Goal: Transaction & Acquisition: Purchase product/service

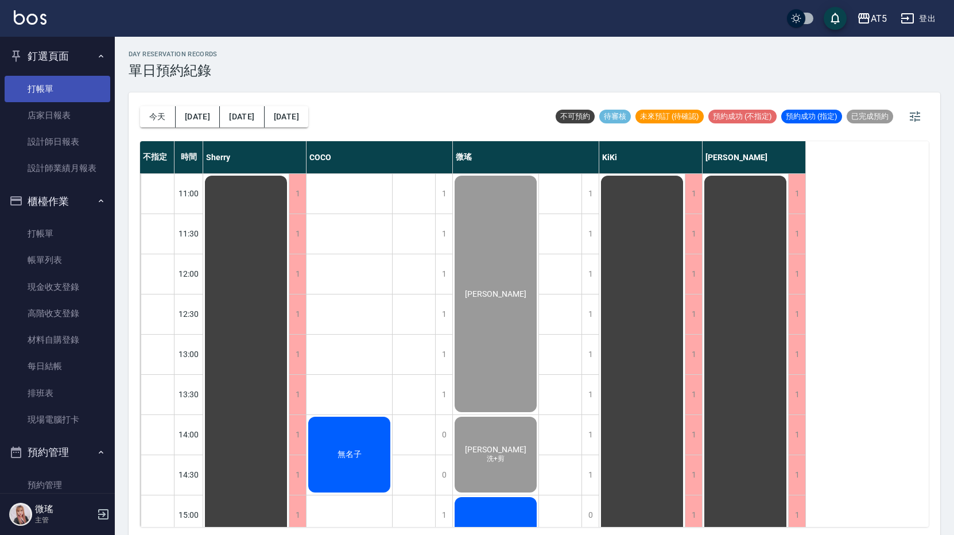
click at [48, 89] on link "打帳單" at bounding box center [58, 89] width 106 height 26
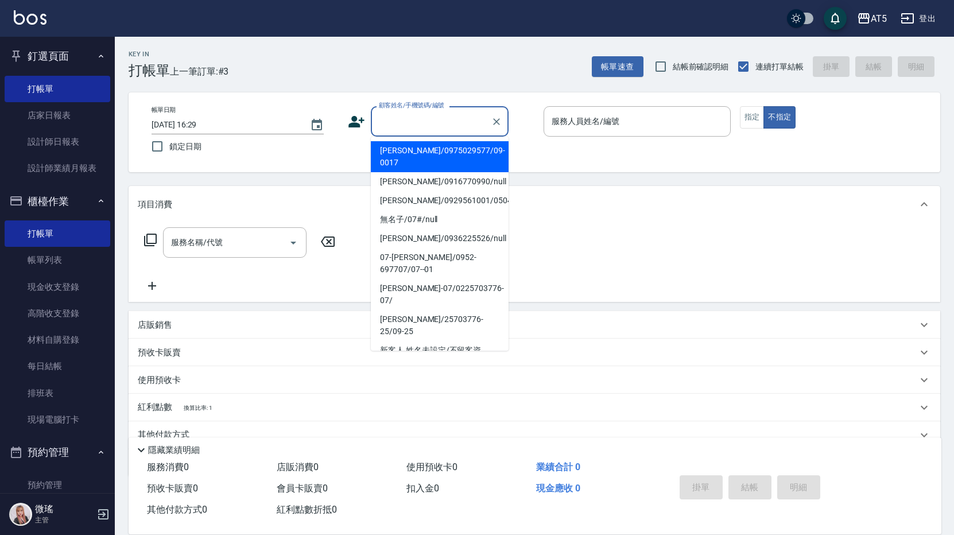
click at [427, 123] on input "顧客姓名/手機號碼/編號" at bounding box center [431, 121] width 110 height 20
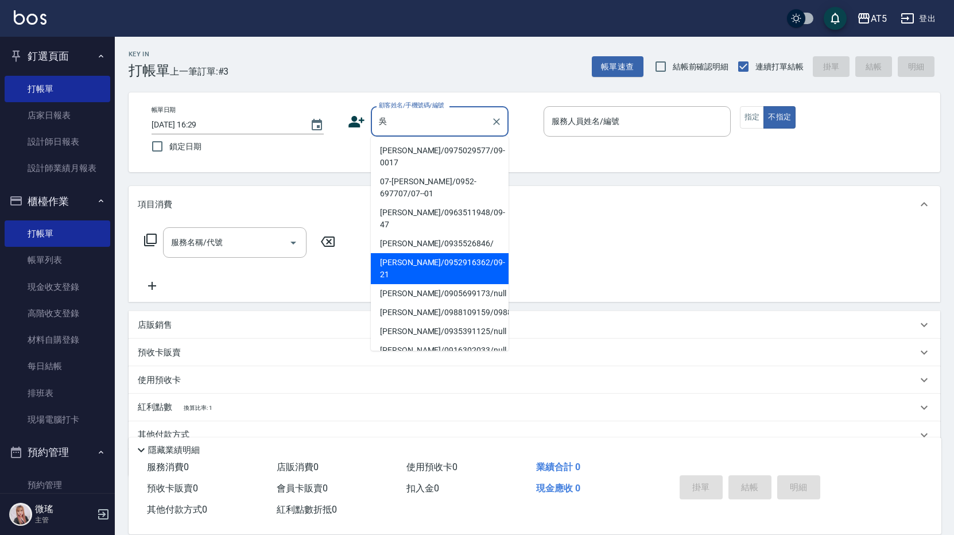
click at [429, 253] on li "吳美英/0952916362/09-21" at bounding box center [440, 268] width 138 height 31
type input "吳美英/0952916362/09-21"
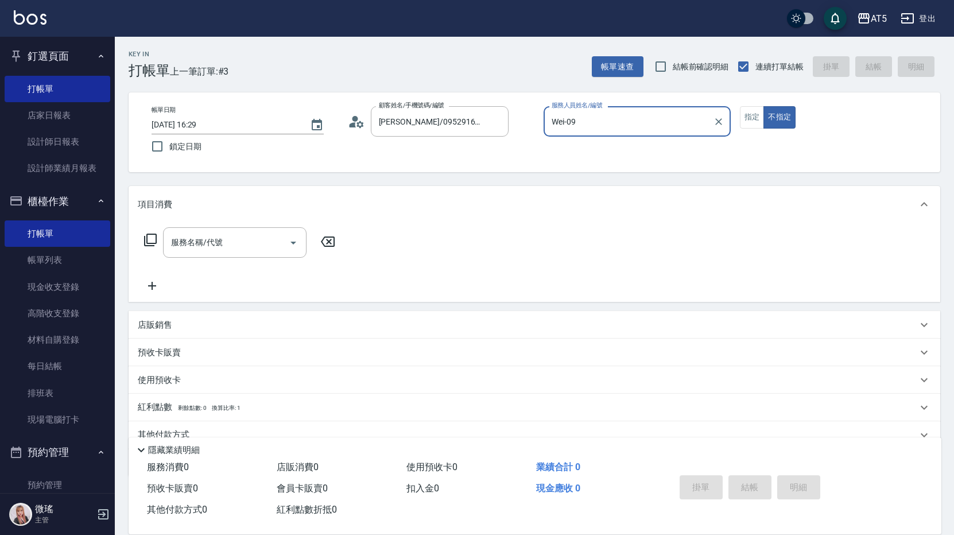
type input "Wei-09"
click at [759, 120] on button "指定" at bounding box center [752, 117] width 25 height 22
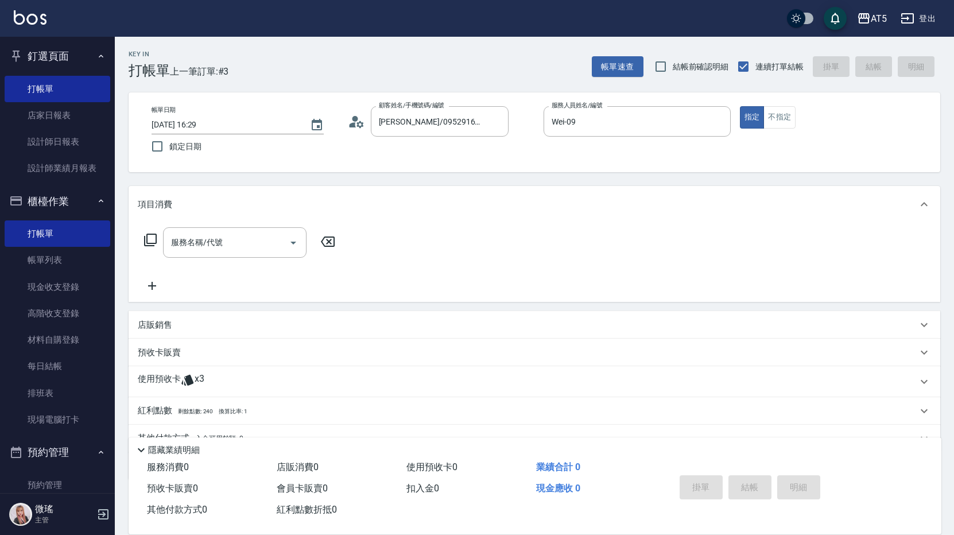
click at [161, 376] on p "使用預收卡" at bounding box center [159, 381] width 43 height 17
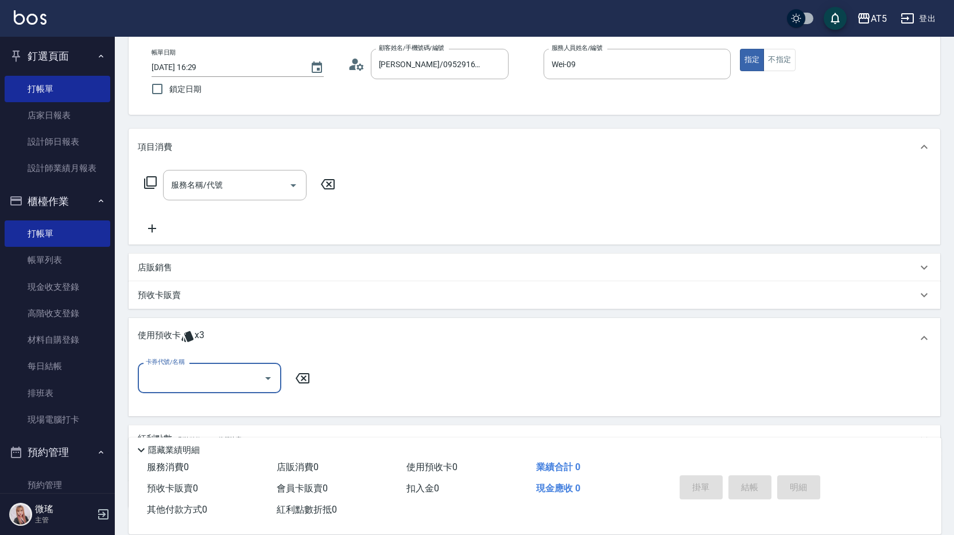
scroll to position [141, 0]
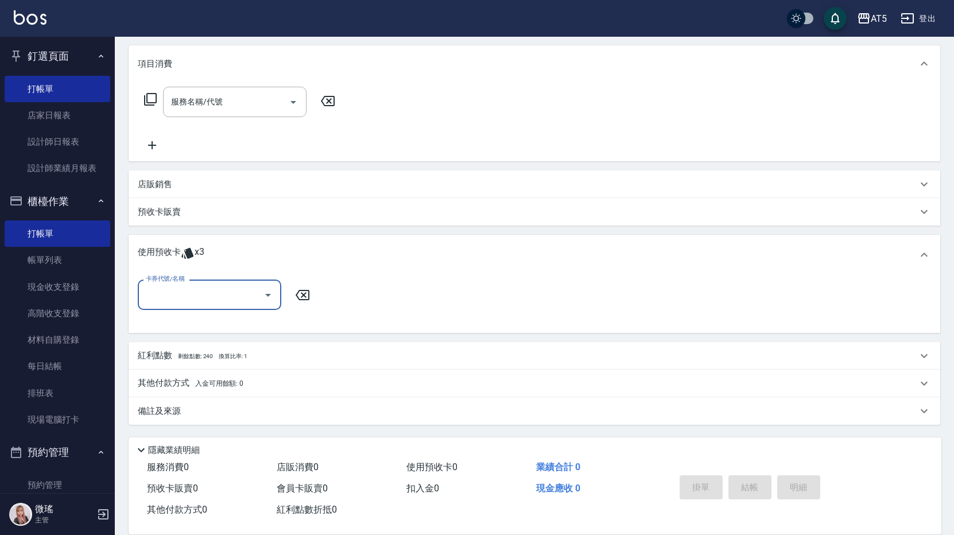
click at [220, 285] on input "卡券代號/名稱" at bounding box center [201, 295] width 116 height 20
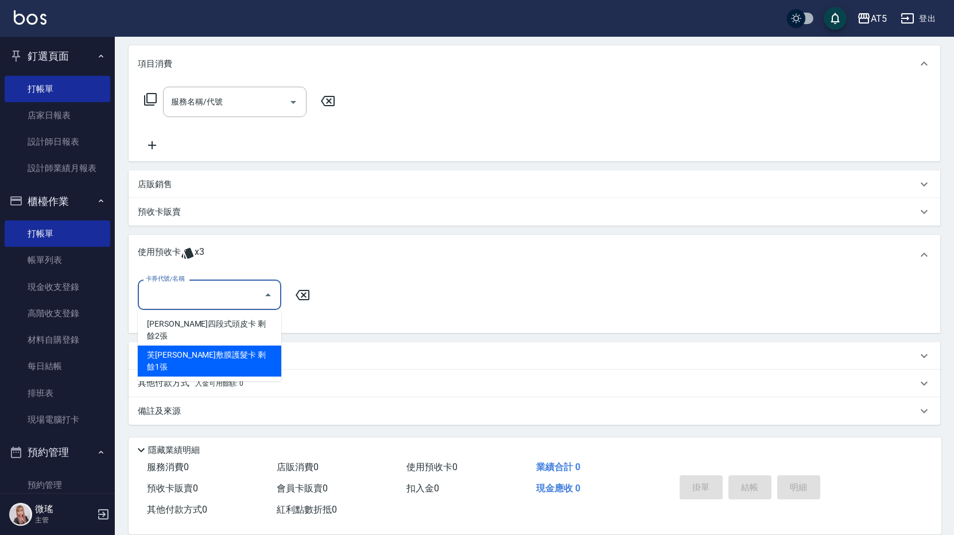
click at [218, 345] on div "芙米勒敷膜護髮卡 剩餘1張" at bounding box center [209, 360] width 143 height 31
type input "芙米勒敷膜護髮卡"
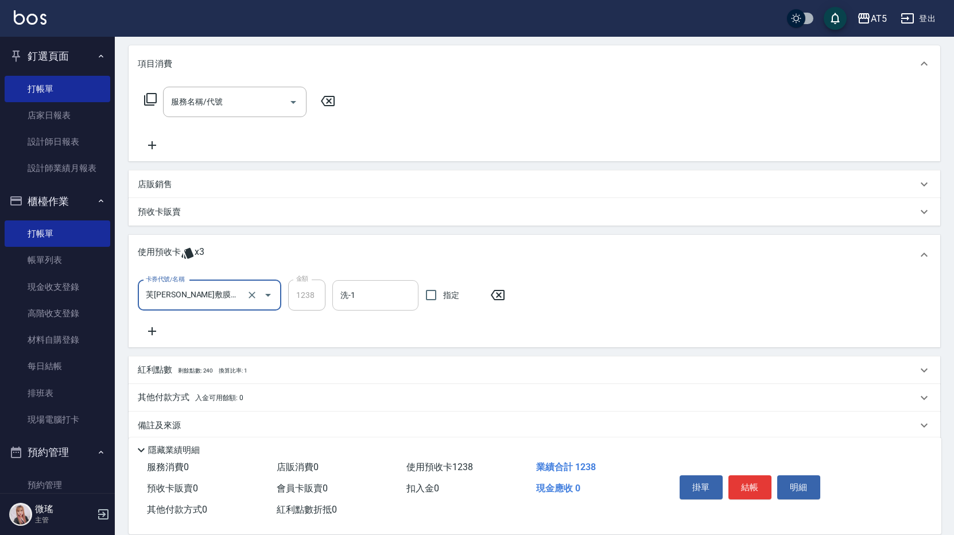
scroll to position [155, 0]
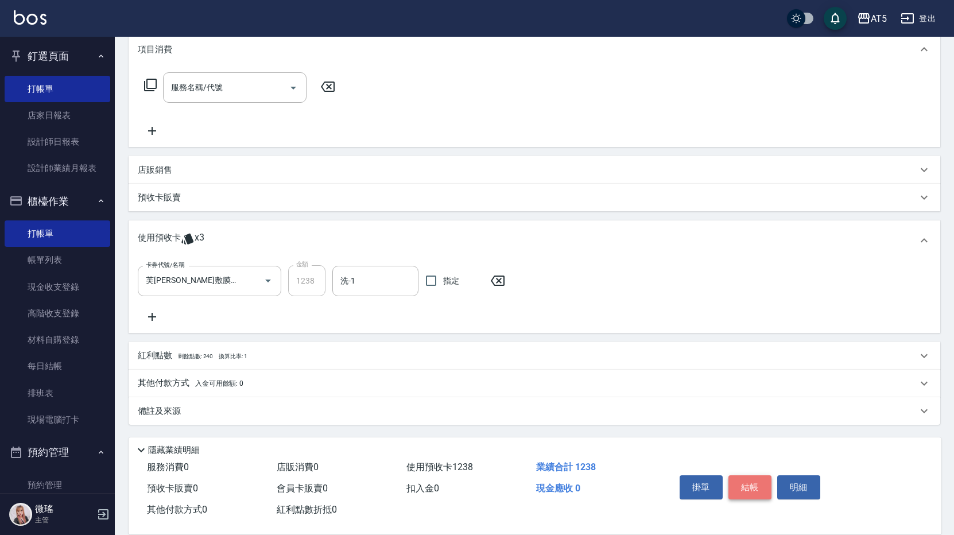
click at [756, 492] on button "結帳" at bounding box center [749, 487] width 43 height 24
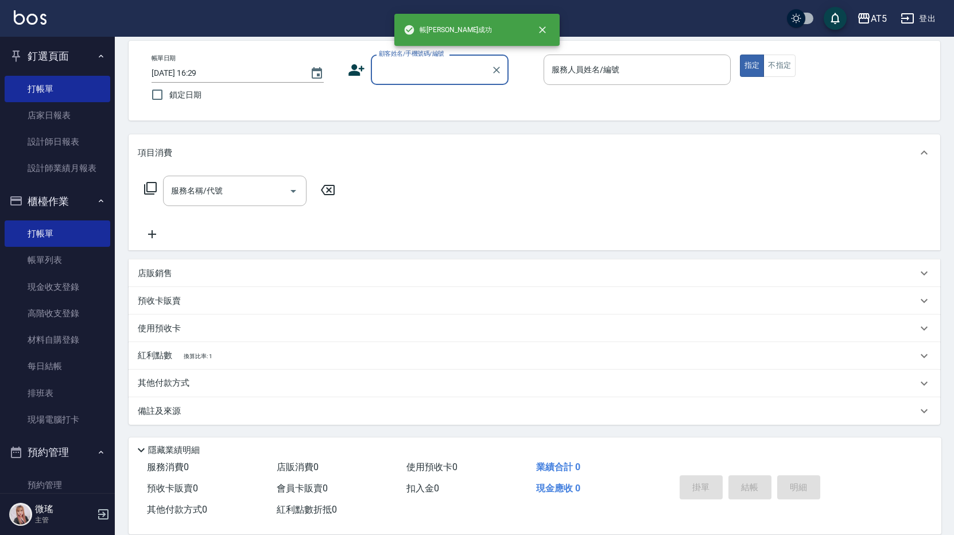
scroll to position [0, 0]
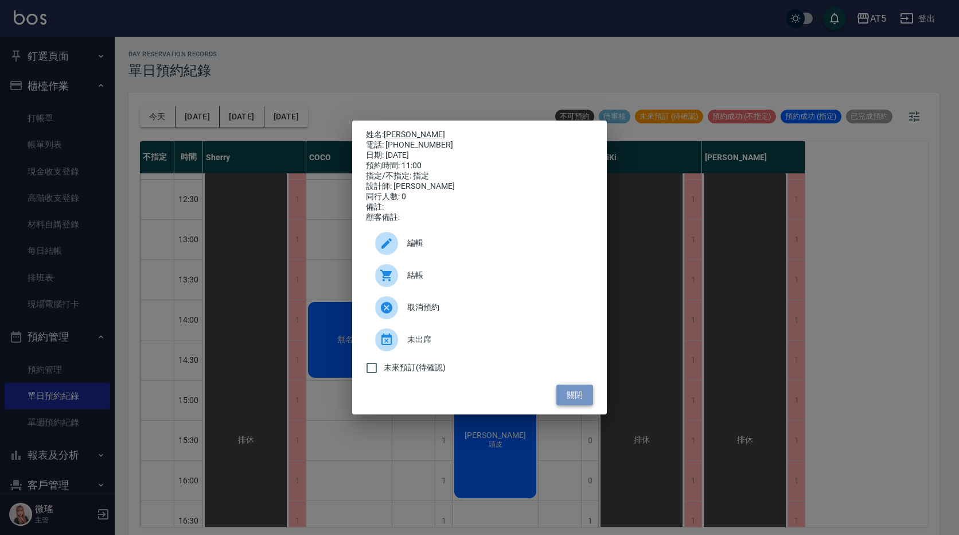
click at [583, 400] on button "關閉" at bounding box center [575, 394] width 37 height 21
